Goal: Information Seeking & Learning: Learn about a topic

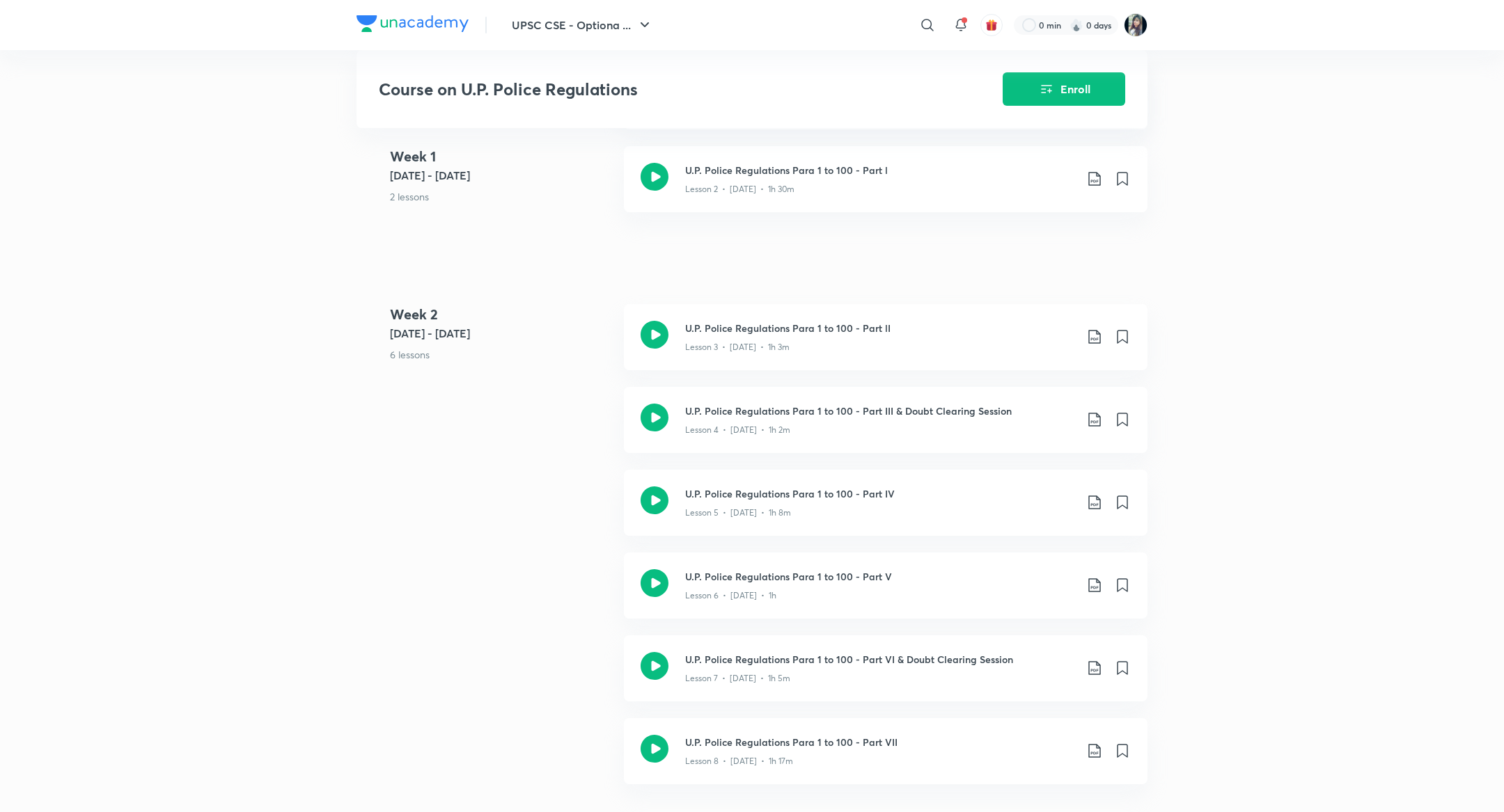
scroll to position [426, 0]
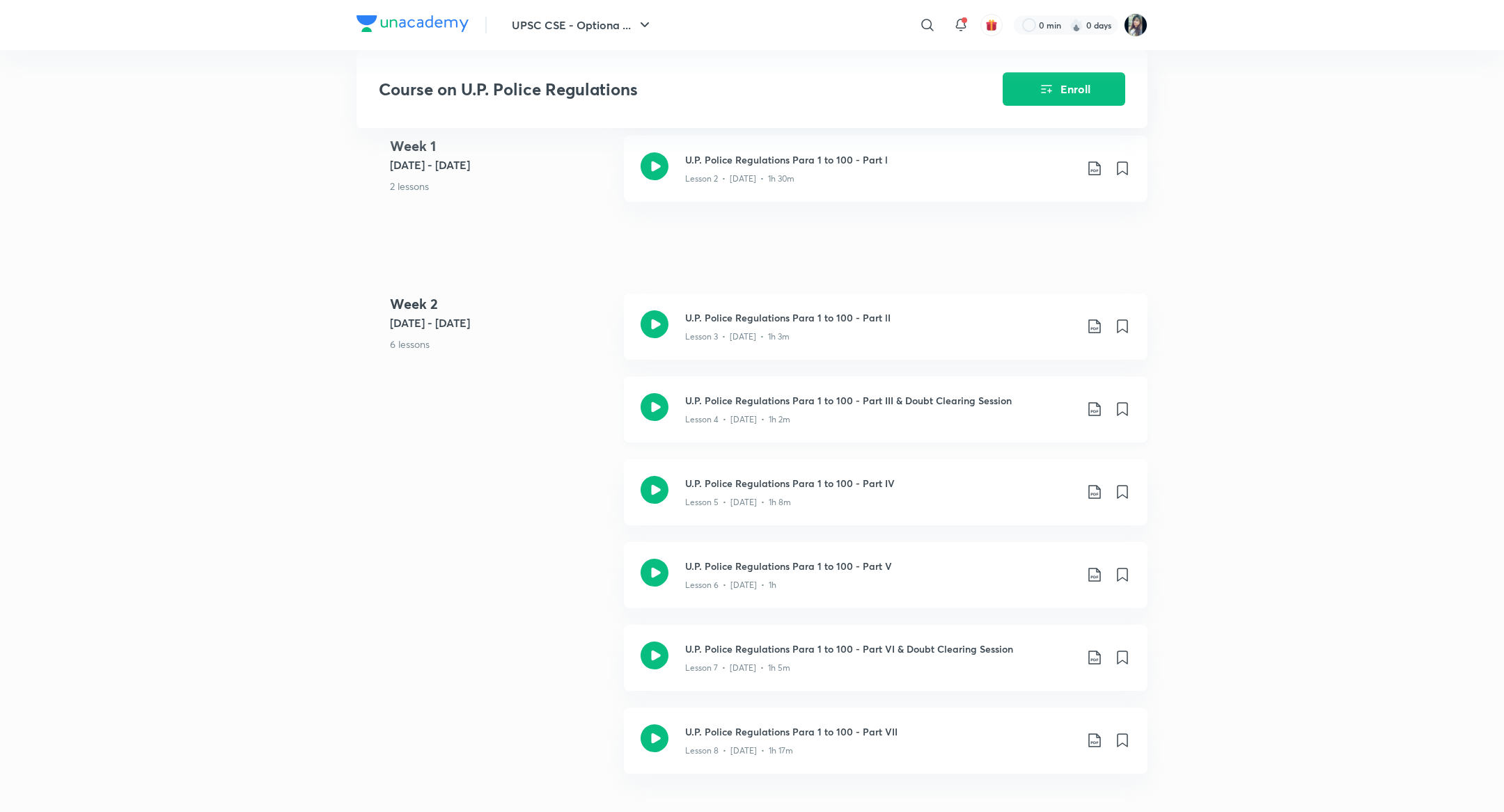
click at [785, 419] on div "Lesson 4 • Aug 2 • 1h 2m" at bounding box center [880, 417] width 390 height 18
